Goal: Book appointment/travel/reservation

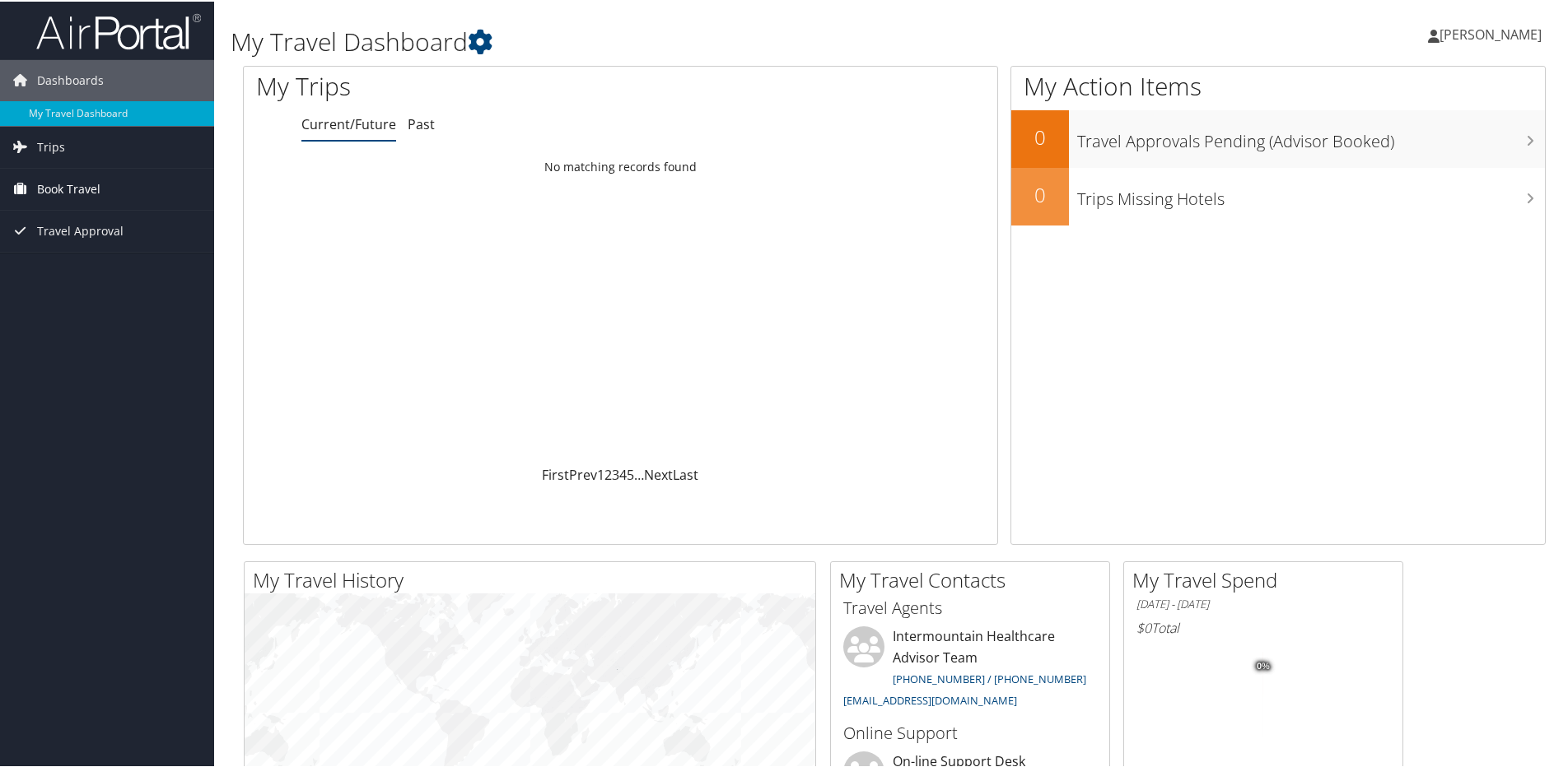
click at [62, 189] on span "Book Travel" at bounding box center [68, 187] width 63 height 41
click at [73, 269] on link "Book/Manage Online Trips" at bounding box center [107, 270] width 214 height 25
